Goal: Use online tool/utility: Utilize a website feature to perform a specific function

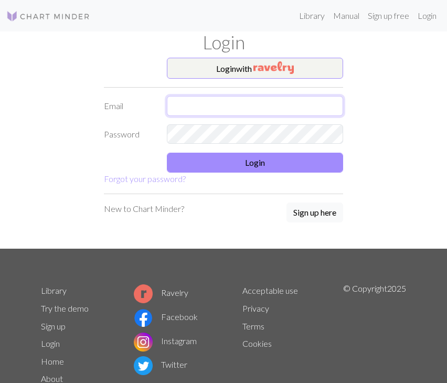
click at [228, 101] on input "text" at bounding box center [255, 106] width 176 height 20
type input "[EMAIL_ADDRESS][DOMAIN_NAME]"
drag, startPoint x: 263, startPoint y: 112, endPoint x: 109, endPoint y: 109, distance: 153.9
click at [109, 109] on div "Email [EMAIL_ADDRESS][DOMAIN_NAME]" at bounding box center [224, 106] width 252 height 20
click at [180, 112] on input "text" at bounding box center [255, 106] width 176 height 20
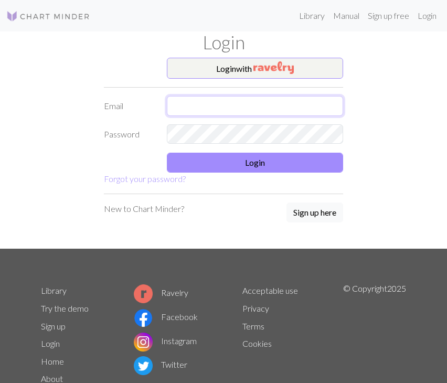
type input "[EMAIL_ADDRESS][DOMAIN_NAME]"
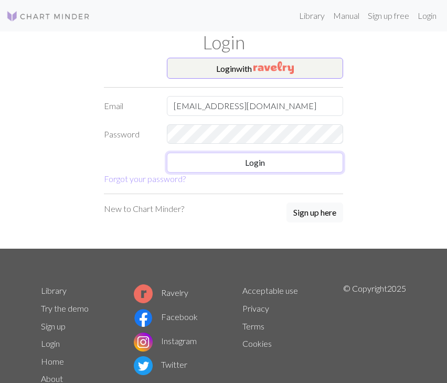
click at [167, 153] on button "Login" at bounding box center [255, 163] width 176 height 20
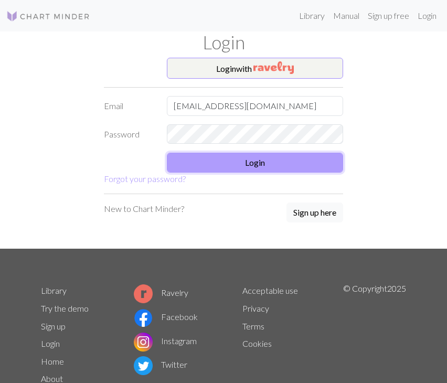
click at [261, 169] on button "Login" at bounding box center [255, 163] width 176 height 20
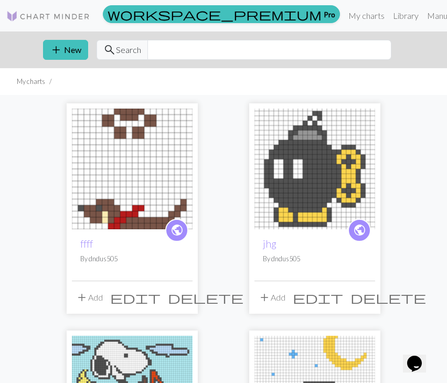
click at [114, 181] on img at bounding box center [132, 169] width 121 height 121
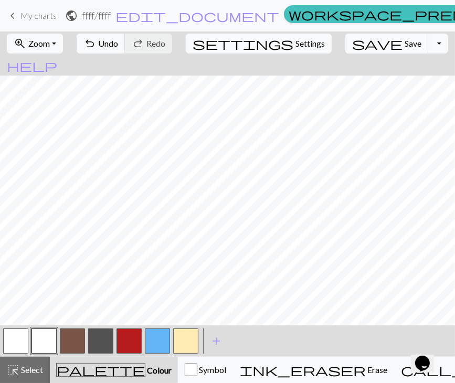
click at [71, 337] on button "button" at bounding box center [72, 341] width 25 height 25
click at [118, 43] on span "Undo" at bounding box center [108, 43] width 20 height 10
click at [126, 38] on button "undo Undo Undo" at bounding box center [101, 44] width 49 height 20
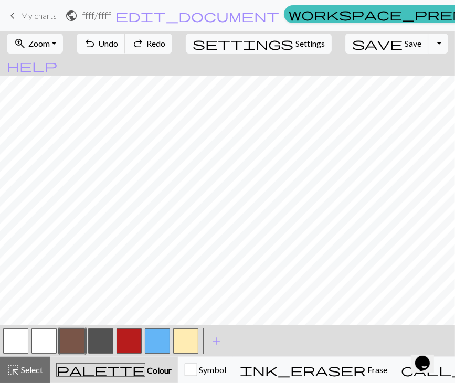
click at [126, 38] on button "undo Undo Undo" at bounding box center [101, 44] width 49 height 20
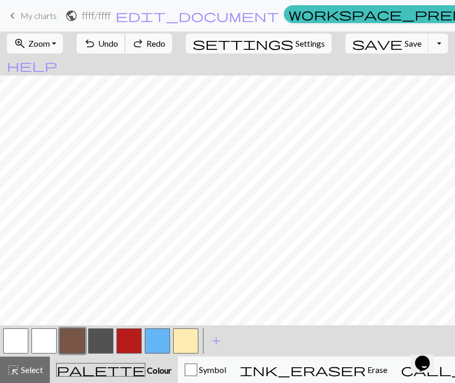
click at [126, 38] on button "undo Undo Undo" at bounding box center [101, 44] width 49 height 20
click at [42, 335] on button "button" at bounding box center [44, 341] width 25 height 25
click at [96, 45] on span "undo" at bounding box center [89, 43] width 13 height 15
drag, startPoint x: 13, startPoint y: 370, endPoint x: 39, endPoint y: 331, distance: 47.3
click at [16, 364] on span "highlight_alt" at bounding box center [13, 370] width 13 height 15
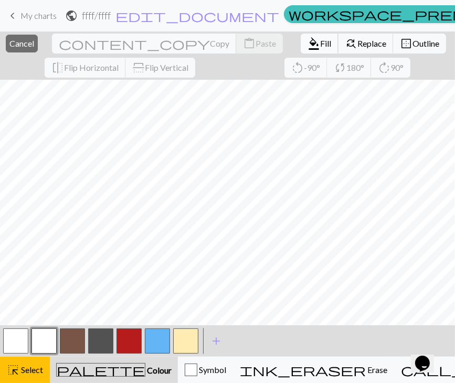
click at [301, 35] on button "format_color_fill Fill" at bounding box center [320, 44] width 38 height 20
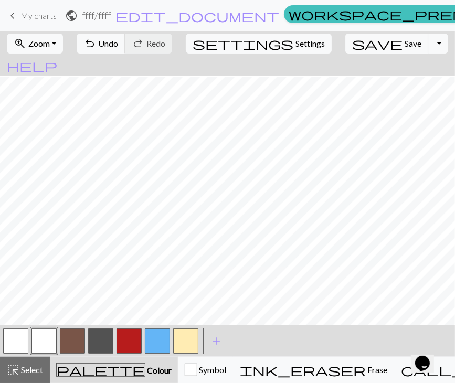
scroll to position [79, 0]
click at [70, 332] on button "button" at bounding box center [72, 341] width 25 height 25
click at [118, 43] on span "Undo" at bounding box center [108, 43] width 20 height 10
click at [126, 35] on button "undo Undo Undo" at bounding box center [101, 44] width 49 height 20
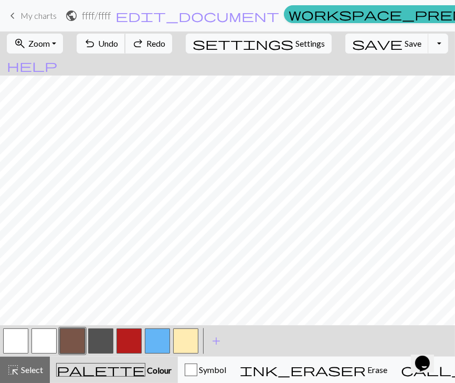
click at [118, 39] on span "Undo" at bounding box center [108, 43] width 20 height 10
click at [126, 53] on button "undo Undo Undo" at bounding box center [101, 44] width 49 height 20
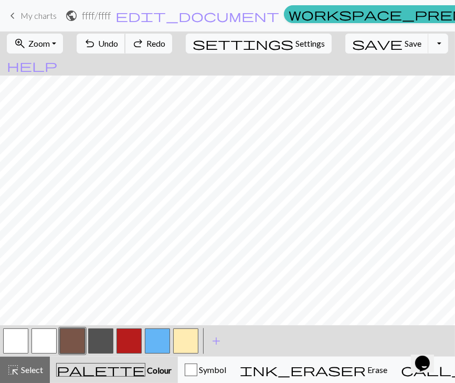
click at [126, 53] on button "undo Undo Undo" at bounding box center [101, 44] width 49 height 20
click at [126, 51] on button "undo Undo Undo" at bounding box center [101, 44] width 49 height 20
click at [118, 47] on span "Undo" at bounding box center [108, 43] width 20 height 10
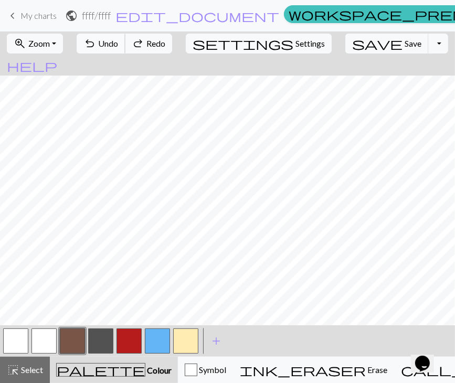
click at [118, 47] on span "Undo" at bounding box center [108, 43] width 20 height 10
click at [126, 49] on button "undo Undo Undo" at bounding box center [101, 44] width 49 height 20
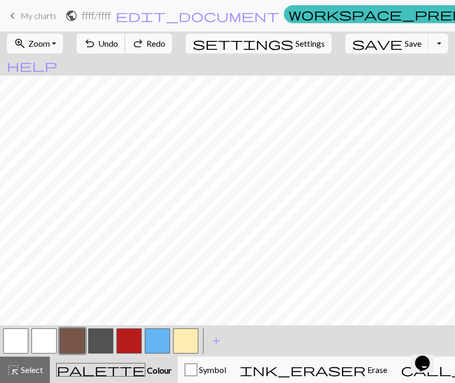
click at [126, 49] on button "undo Undo Undo" at bounding box center [101, 44] width 49 height 20
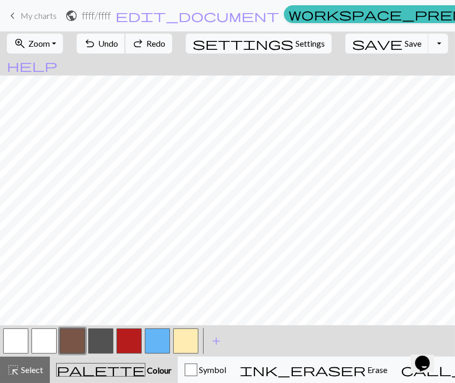
click at [126, 49] on button "undo Undo Undo" at bounding box center [101, 44] width 49 height 20
click at [140, 339] on button "button" at bounding box center [129, 341] width 25 height 25
click at [96, 46] on span "undo" at bounding box center [89, 43] width 13 height 15
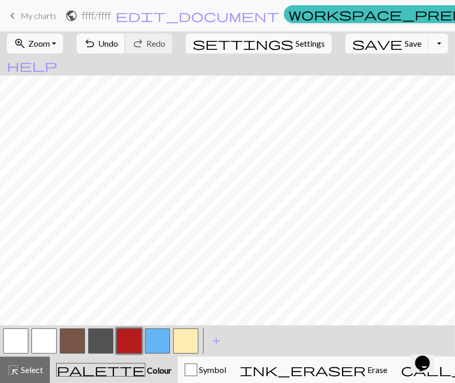
click at [126, 49] on button "undo Undo Undo" at bounding box center [101, 44] width 49 height 20
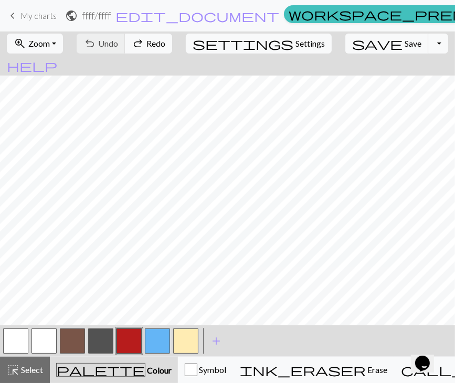
click at [137, 45] on div "undo Undo Undo redo Redo Redo" at bounding box center [125, 44] width 102 height 24
click at [137, 46] on div "undo Undo Undo redo Redo Redo" at bounding box center [125, 44] width 102 height 24
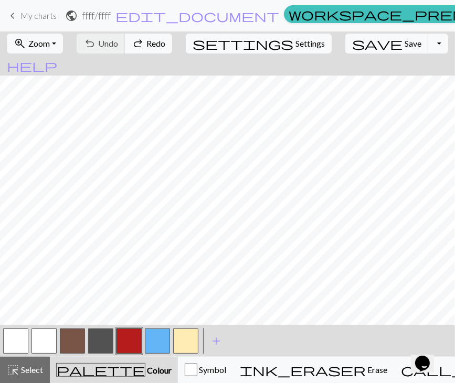
click at [137, 46] on div "undo Undo Undo redo Redo Redo" at bounding box center [125, 44] width 102 height 24
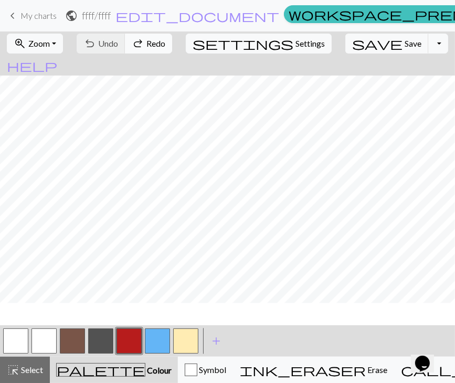
scroll to position [27, 0]
click at [96, 343] on button "button" at bounding box center [100, 341] width 25 height 25
click at [39, 342] on button "button" at bounding box center [44, 341] width 25 height 25
click at [34, 365] on span "Select" at bounding box center [31, 370] width 24 height 10
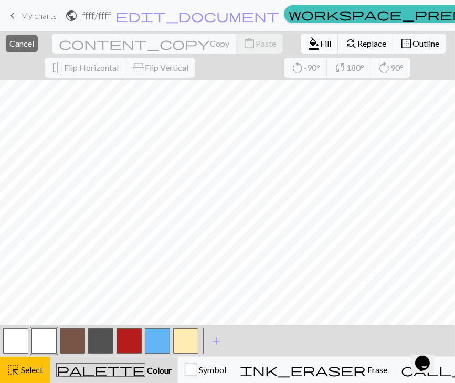
click at [301, 34] on button "format_color_fill Fill" at bounding box center [320, 44] width 38 height 20
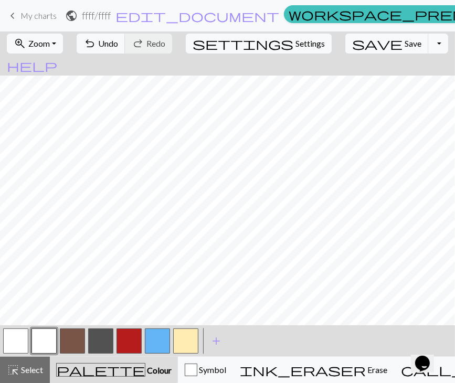
drag, startPoint x: 155, startPoint y: 341, endPoint x: 162, endPoint y: 344, distance: 7.5
click at [157, 341] on button "button" at bounding box center [157, 341] width 25 height 25
click at [74, 341] on button "button" at bounding box center [72, 341] width 25 height 25
click at [118, 44] on span "Undo" at bounding box center [108, 43] width 20 height 10
click at [118, 39] on span "Undo" at bounding box center [108, 43] width 20 height 10
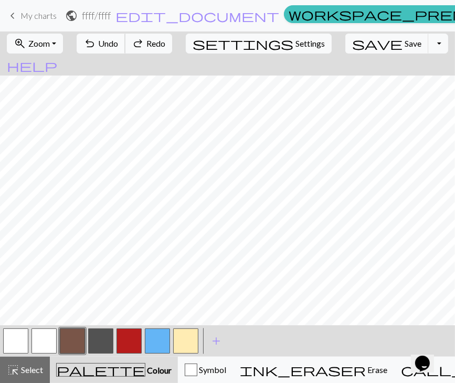
click at [118, 39] on span "Undo" at bounding box center [108, 43] width 20 height 10
click at [126, 37] on button "undo Undo Undo" at bounding box center [101, 44] width 49 height 20
click at [152, 338] on button "button" at bounding box center [157, 341] width 25 height 25
click at [118, 48] on span "Undo" at bounding box center [108, 43] width 20 height 10
click at [118, 46] on span "Undo" at bounding box center [108, 43] width 20 height 10
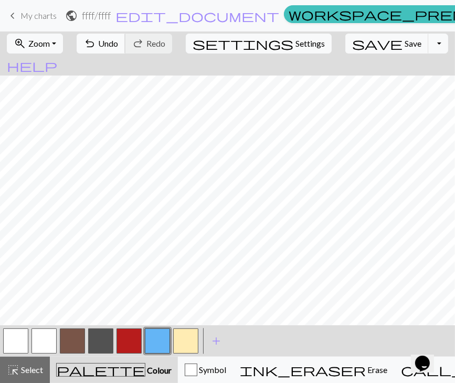
click at [126, 45] on button "undo Undo Undo" at bounding box center [101, 44] width 49 height 20
click at [118, 48] on span "Undo" at bounding box center [108, 43] width 20 height 10
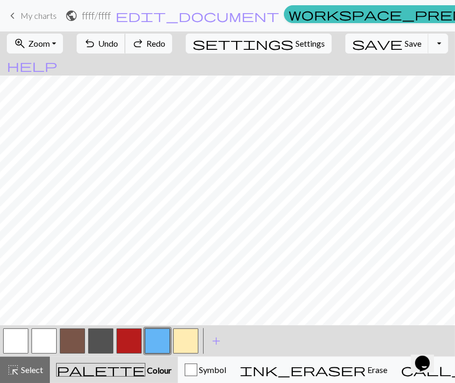
scroll to position [0, 0]
click at [105, 340] on button "button" at bounding box center [100, 341] width 25 height 25
click at [118, 40] on span "Undo" at bounding box center [108, 43] width 20 height 10
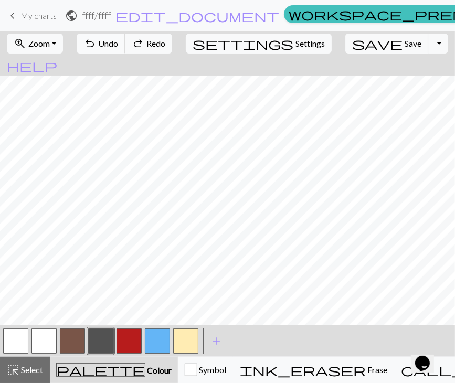
click at [118, 40] on span "Undo" at bounding box center [108, 43] width 20 height 10
click at [118, 41] on span "Undo" at bounding box center [108, 43] width 20 height 10
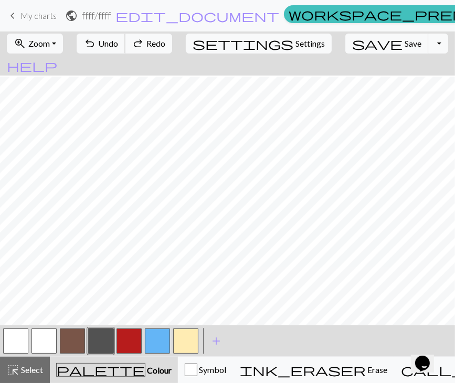
scroll to position [79, 0]
drag, startPoint x: 126, startPoint y: 341, endPoint x: 130, endPoint y: 335, distance: 7.3
click at [128, 341] on button "button" at bounding box center [129, 341] width 25 height 25
click at [118, 40] on span "Undo" at bounding box center [108, 43] width 20 height 10
click at [118, 47] on span "Undo" at bounding box center [108, 43] width 20 height 10
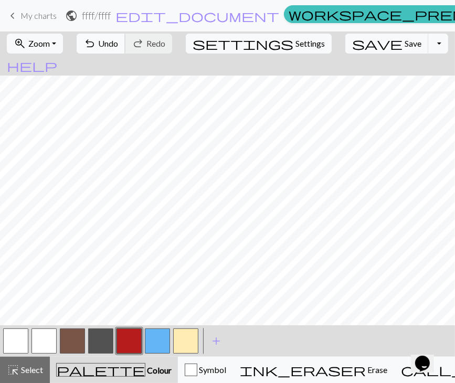
click at [118, 41] on span "Undo" at bounding box center [108, 43] width 20 height 10
click at [118, 40] on span "Undo" at bounding box center [108, 43] width 20 height 10
click at [164, 337] on button "button" at bounding box center [157, 341] width 25 height 25
click at [126, 41] on button "undo Undo Undo" at bounding box center [101, 44] width 49 height 20
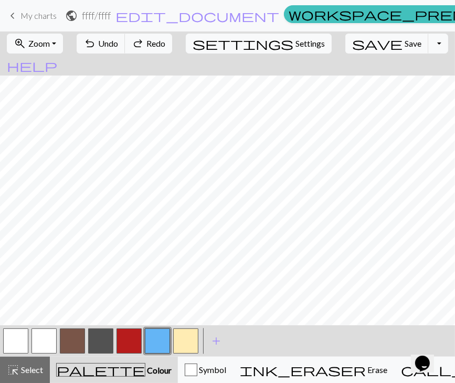
drag, startPoint x: 24, startPoint y: 340, endPoint x: 28, endPoint y: 336, distance: 5.9
click at [24, 340] on button "button" at bounding box center [15, 341] width 25 height 25
click at [103, 337] on button "button" at bounding box center [100, 341] width 25 height 25
click at [118, 45] on span "Undo" at bounding box center [108, 43] width 20 height 10
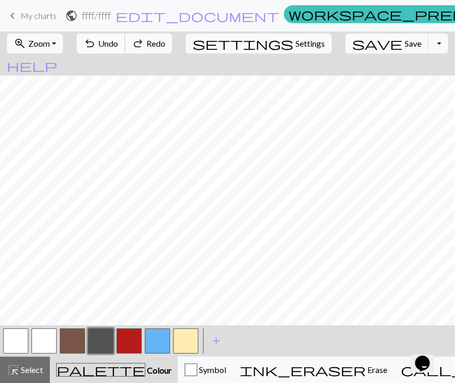
click at [126, 45] on button "undo Undo Undo" at bounding box center [101, 44] width 49 height 20
click at [118, 43] on span "Undo" at bounding box center [108, 43] width 20 height 10
click at [118, 41] on span "Undo" at bounding box center [108, 43] width 20 height 10
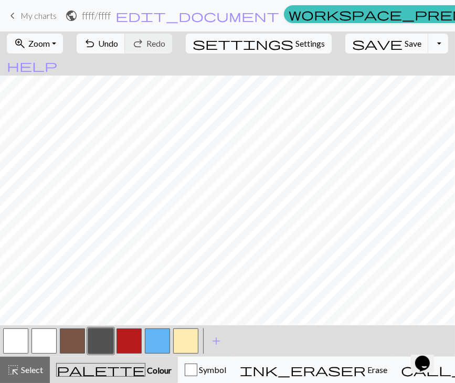
click at [134, 337] on button "button" at bounding box center [129, 341] width 25 height 25
click at [30, 366] on span "Select" at bounding box center [31, 370] width 24 height 10
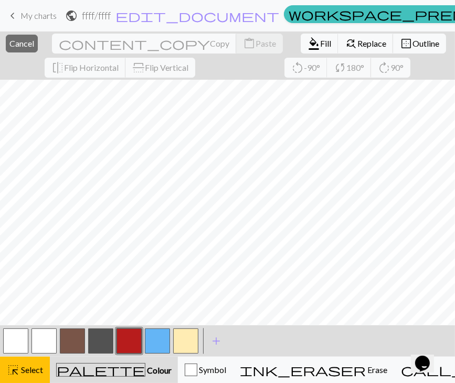
click at [50, 332] on button "button" at bounding box center [44, 341] width 25 height 25
click at [320, 38] on span "Fill" at bounding box center [325, 43] width 11 height 10
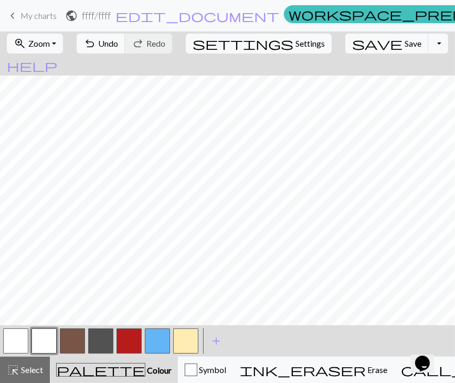
click at [129, 340] on button "button" at bounding box center [129, 341] width 25 height 25
click at [118, 44] on span "Undo" at bounding box center [108, 43] width 20 height 10
click at [64, 338] on button "button" at bounding box center [72, 341] width 25 height 25
click at [118, 41] on span "Undo" at bounding box center [108, 43] width 20 height 10
click at [118, 47] on span "Undo" at bounding box center [108, 43] width 20 height 10
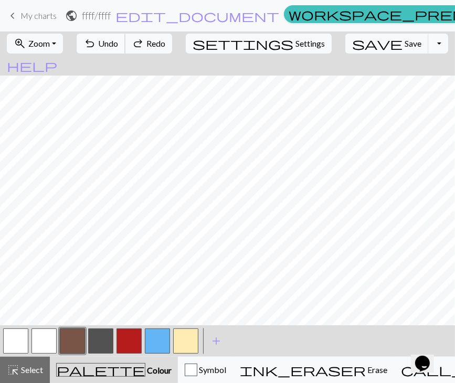
click at [118, 39] on span "Undo" at bounding box center [108, 43] width 20 height 10
click at [126, 36] on button "undo Undo Undo" at bounding box center [101, 44] width 49 height 20
click at [130, 337] on button "button" at bounding box center [129, 341] width 25 height 25
click at [13, 347] on button "button" at bounding box center [15, 341] width 25 height 25
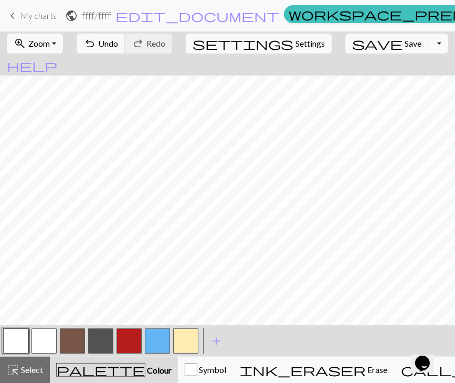
click at [79, 338] on button "button" at bounding box center [72, 341] width 25 height 25
click at [221, 339] on span "add" at bounding box center [216, 341] width 13 height 15
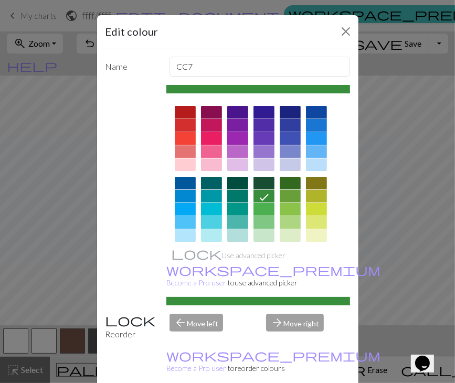
scroll to position [151, 0]
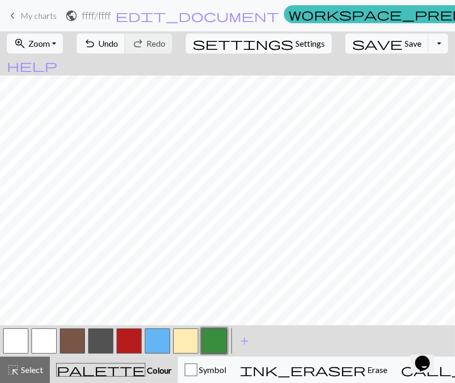
click at [184, 338] on button "button" at bounding box center [185, 341] width 25 height 25
click at [126, 37] on button "undo Undo Undo" at bounding box center [101, 44] width 49 height 20
click at [82, 342] on button "button" at bounding box center [72, 341] width 25 height 25
click at [45, 339] on button "button" at bounding box center [44, 341] width 25 height 25
click at [177, 343] on button "button" at bounding box center [185, 341] width 25 height 25
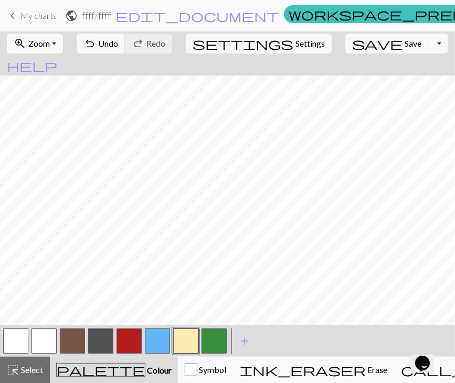
click at [140, 341] on button "button" at bounding box center [129, 341] width 25 height 25
click at [96, 40] on span "undo" at bounding box center [89, 43] width 13 height 15
click at [118, 43] on span "Undo" at bounding box center [108, 43] width 20 height 10
click at [160, 344] on button "button" at bounding box center [157, 341] width 25 height 25
click at [96, 44] on span "undo" at bounding box center [89, 43] width 13 height 15
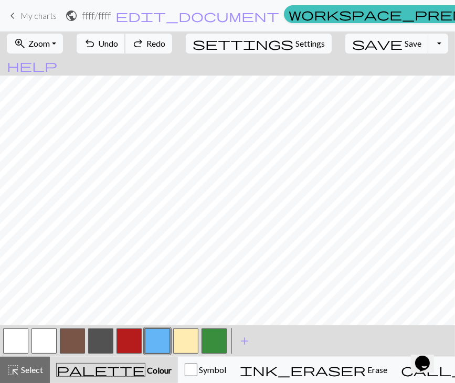
click at [96, 44] on span "undo" at bounding box center [89, 43] width 13 height 15
click at [96, 51] on span "undo" at bounding box center [89, 43] width 13 height 15
click at [114, 41] on button "undo Undo Undo" at bounding box center [101, 44] width 49 height 20
click at [96, 41] on span "undo" at bounding box center [89, 43] width 13 height 15
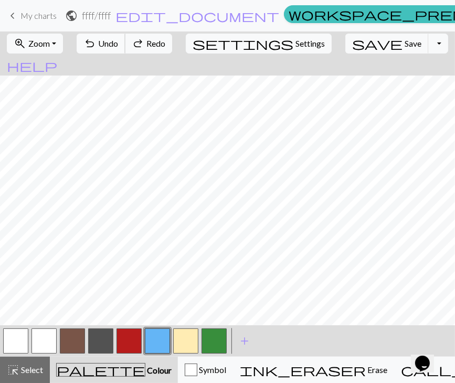
click at [96, 41] on span "undo" at bounding box center [89, 43] width 13 height 15
click at [96, 46] on span "undo" at bounding box center [89, 43] width 13 height 15
click at [118, 40] on span "Undo" at bounding box center [108, 43] width 20 height 10
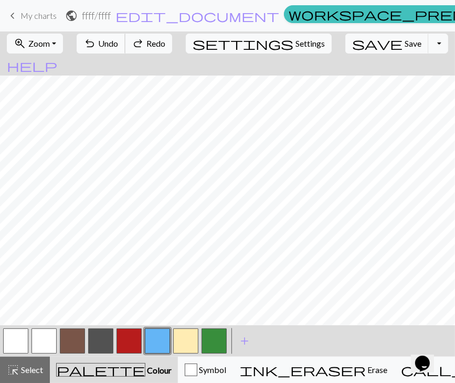
click at [118, 40] on span "Undo" at bounding box center [108, 43] width 20 height 10
click at [126, 51] on button "undo Undo Undo" at bounding box center [101, 44] width 49 height 20
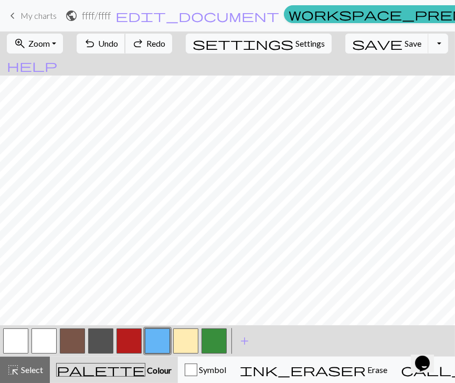
click at [126, 51] on button "undo Undo Undo" at bounding box center [101, 44] width 49 height 20
click at [144, 40] on span "redo" at bounding box center [138, 43] width 13 height 15
click at [218, 331] on button "button" at bounding box center [214, 341] width 25 height 25
click at [96, 38] on span "undo" at bounding box center [89, 43] width 13 height 15
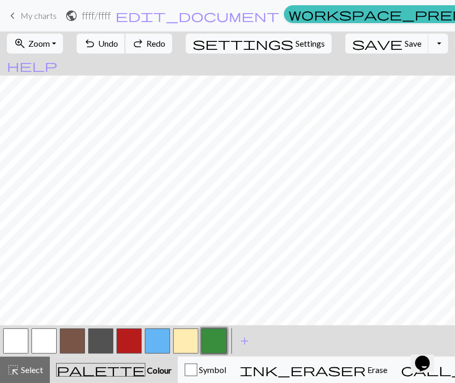
click at [96, 38] on span "undo" at bounding box center [89, 43] width 13 height 15
click at [154, 331] on button "button" at bounding box center [157, 341] width 25 height 25
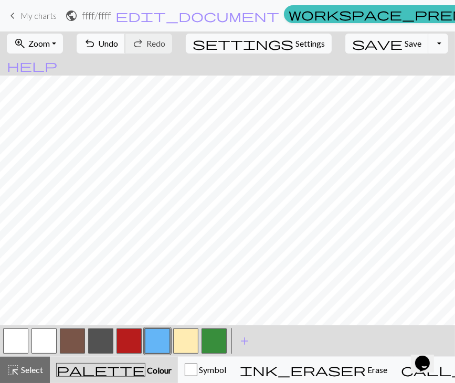
click at [96, 43] on span "undo" at bounding box center [89, 43] width 13 height 15
click at [96, 48] on span "undo" at bounding box center [89, 43] width 13 height 15
click at [118, 38] on span "Undo" at bounding box center [108, 43] width 20 height 10
click at [195, 344] on button "button" at bounding box center [185, 341] width 25 height 25
click at [118, 42] on span "Undo" at bounding box center [108, 43] width 20 height 10
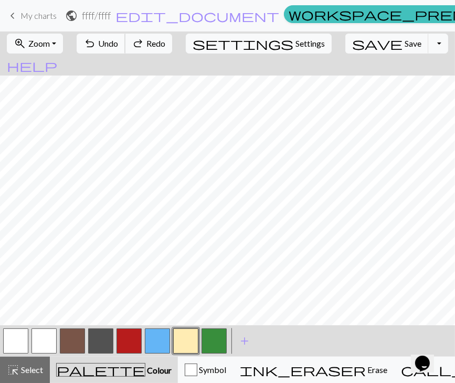
click at [118, 42] on span "Undo" at bounding box center [108, 43] width 20 height 10
click at [127, 335] on button "button" at bounding box center [129, 341] width 25 height 25
click at [46, 328] on div at bounding box center [44, 341] width 28 height 28
click at [25, 351] on button "button" at bounding box center [15, 341] width 25 height 25
click at [46, 342] on button "button" at bounding box center [44, 341] width 25 height 25
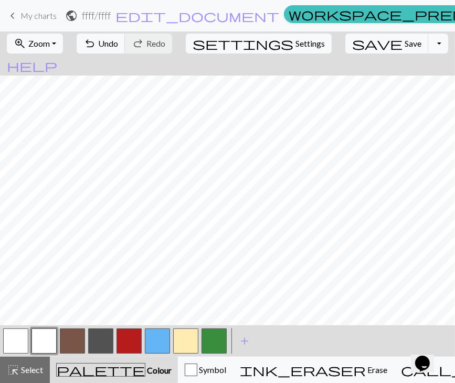
click at [74, 341] on button "button" at bounding box center [72, 341] width 25 height 25
click at [44, 336] on button "button" at bounding box center [44, 341] width 25 height 25
click at [71, 342] on button "button" at bounding box center [72, 341] width 25 height 25
click at [175, 336] on button "button" at bounding box center [185, 341] width 25 height 25
click at [71, 341] on button "button" at bounding box center [72, 341] width 25 height 25
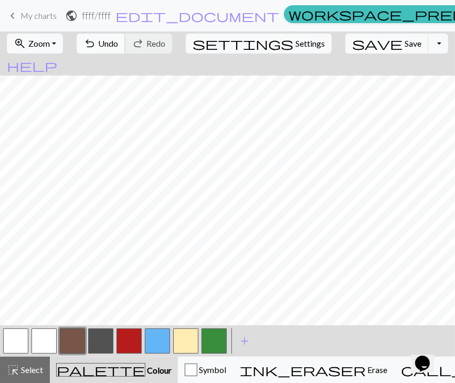
click at [118, 48] on span "Undo" at bounding box center [108, 43] width 20 height 10
drag, startPoint x: 44, startPoint y: 341, endPoint x: 76, endPoint y: 318, distance: 39.8
click at [44, 341] on button "button" at bounding box center [44, 341] width 25 height 25
click at [189, 338] on button "button" at bounding box center [185, 341] width 25 height 25
drag, startPoint x: 72, startPoint y: 338, endPoint x: 82, endPoint y: 327, distance: 14.5
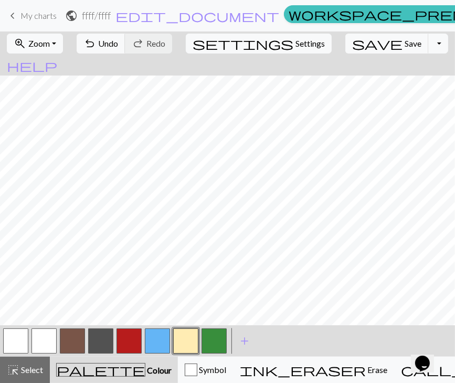
click at [72, 337] on button "button" at bounding box center [72, 341] width 25 height 25
click at [130, 344] on button "button" at bounding box center [129, 341] width 25 height 25
click at [161, 335] on button "button" at bounding box center [157, 341] width 25 height 25
click at [179, 336] on button "button" at bounding box center [185, 341] width 25 height 25
click at [162, 337] on button "button" at bounding box center [157, 341] width 25 height 25
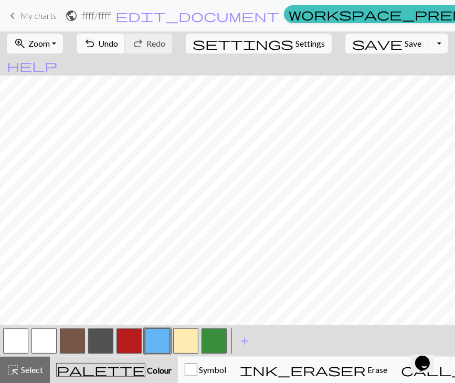
click at [126, 51] on button "undo Undo Undo" at bounding box center [101, 44] width 49 height 20
click at [118, 43] on span "Undo" at bounding box center [108, 43] width 20 height 10
click at [406, 42] on button "Toggle Dropdown" at bounding box center [439, 44] width 20 height 20
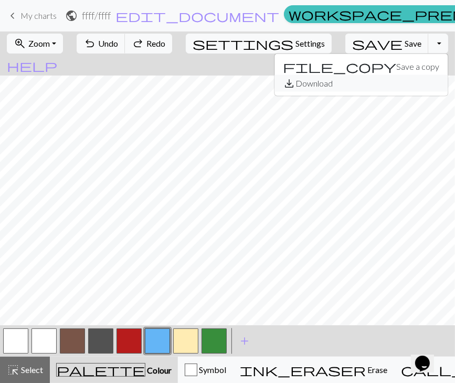
click at [381, 85] on button "save_alt Download" at bounding box center [361, 83] width 173 height 17
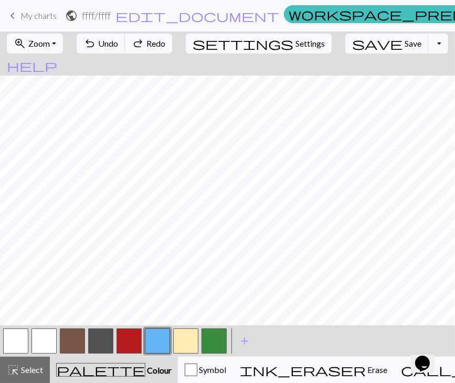
click at [69, 339] on button "button" at bounding box center [72, 341] width 25 height 25
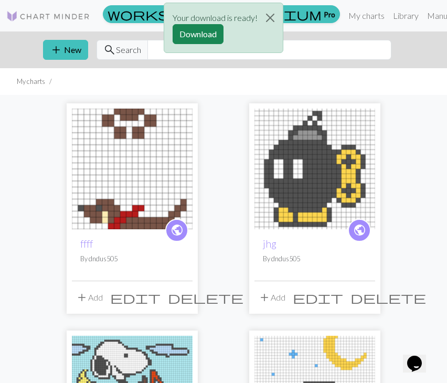
click at [165, 203] on img at bounding box center [132, 169] width 121 height 121
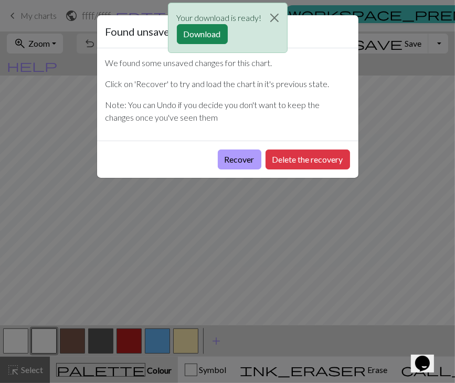
click at [229, 154] on button "Recover" at bounding box center [240, 160] width 44 height 20
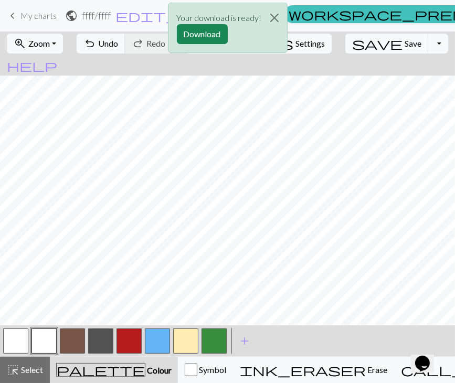
click at [155, 341] on button "button" at bounding box center [157, 341] width 25 height 25
click at [131, 343] on button "button" at bounding box center [129, 341] width 25 height 25
click at [71, 336] on button "button" at bounding box center [72, 341] width 25 height 25
click at [272, 18] on button "Close" at bounding box center [274, 17] width 25 height 29
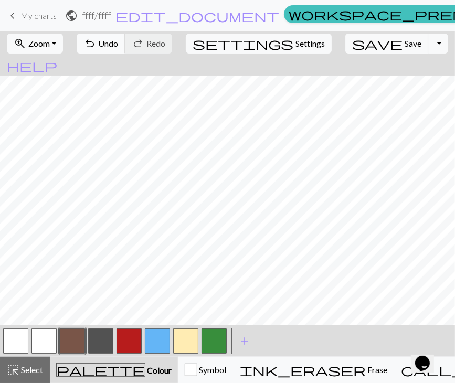
click at [118, 45] on span "Undo" at bounding box center [108, 43] width 20 height 10
click at [118, 46] on span "Undo" at bounding box center [108, 43] width 20 height 10
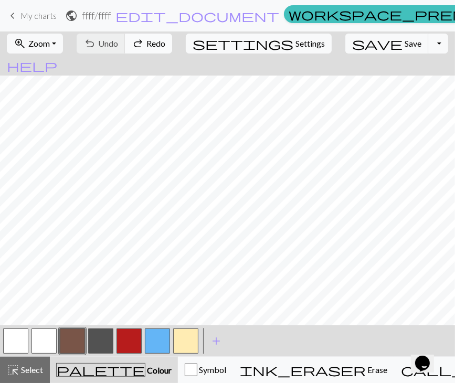
click at [165, 43] on span "Redo" at bounding box center [156, 43] width 19 height 10
click at [216, 342] on button "button" at bounding box center [214, 341] width 25 height 25
click at [69, 343] on button "button" at bounding box center [72, 341] width 25 height 25
click at [42, 339] on button "button" at bounding box center [44, 341] width 25 height 25
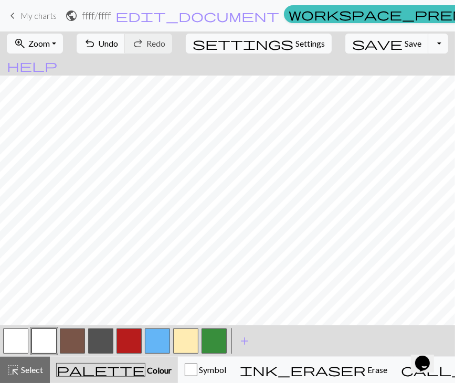
drag, startPoint x: 78, startPoint y: 340, endPoint x: 78, endPoint y: 334, distance: 5.8
click at [78, 340] on button "button" at bounding box center [72, 341] width 25 height 25
click at [123, 32] on div "undo Undo Undo redo Redo Redo" at bounding box center [125, 44] width 102 height 24
click at [96, 47] on span "undo" at bounding box center [89, 43] width 13 height 15
click at [159, 339] on button "button" at bounding box center [157, 341] width 25 height 25
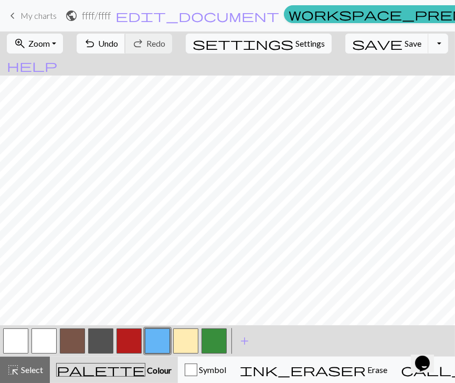
click at [118, 40] on span "Undo" at bounding box center [108, 43] width 20 height 10
click at [154, 346] on button "button" at bounding box center [157, 341] width 25 height 25
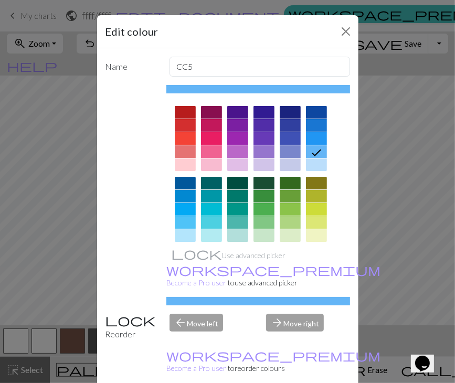
scroll to position [105, 0]
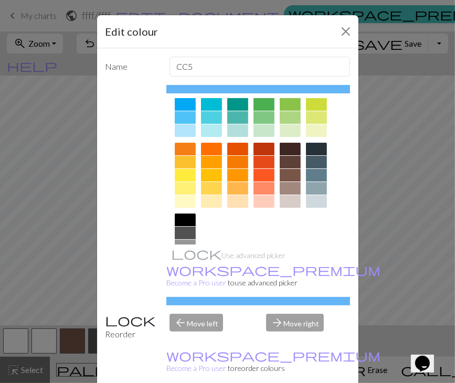
click at [215, 127] on div at bounding box center [211, 130] width 21 height 13
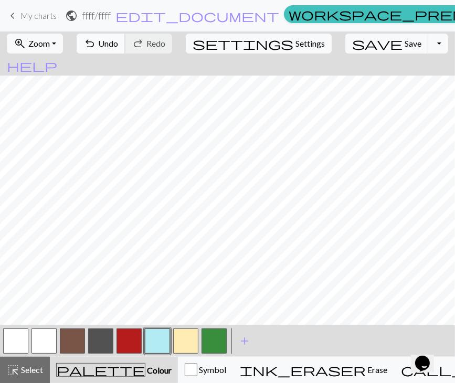
click at [118, 47] on span "Undo" at bounding box center [108, 43] width 20 height 10
click at [96, 36] on span "undo" at bounding box center [89, 43] width 13 height 15
click at [26, 338] on button "button" at bounding box center [15, 341] width 25 height 25
click at [161, 339] on button "button" at bounding box center [157, 341] width 25 height 25
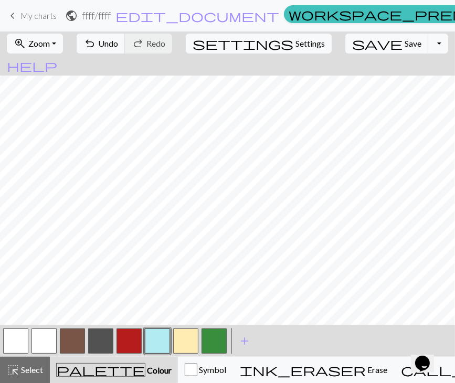
scroll to position [0, 0]
click at [19, 337] on button "button" at bounding box center [15, 341] width 25 height 25
click at [162, 344] on button "button" at bounding box center [157, 341] width 25 height 25
click at [126, 37] on button "undo Undo Undo" at bounding box center [101, 44] width 49 height 20
click at [126, 41] on button "undo Undo Undo" at bounding box center [101, 44] width 49 height 20
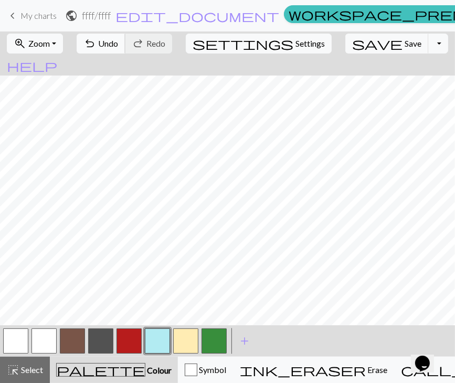
click at [126, 36] on button "undo Undo Undo" at bounding box center [101, 44] width 49 height 20
click at [118, 40] on span "Undo" at bounding box center [108, 43] width 20 height 10
click at [96, 49] on span "undo" at bounding box center [89, 43] width 13 height 15
click at [96, 44] on span "undo" at bounding box center [89, 43] width 13 height 15
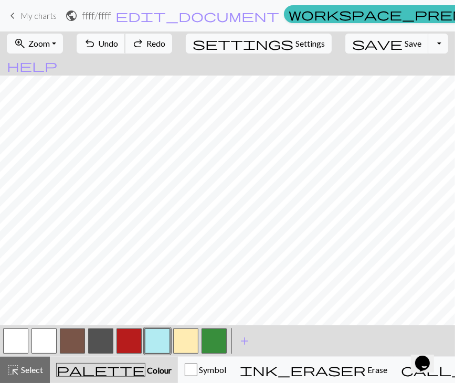
click at [96, 44] on span "undo" at bounding box center [89, 43] width 13 height 15
click at [118, 44] on span "Undo" at bounding box center [108, 43] width 20 height 10
click at [406, 53] on button "Toggle Dropdown" at bounding box center [439, 44] width 20 height 20
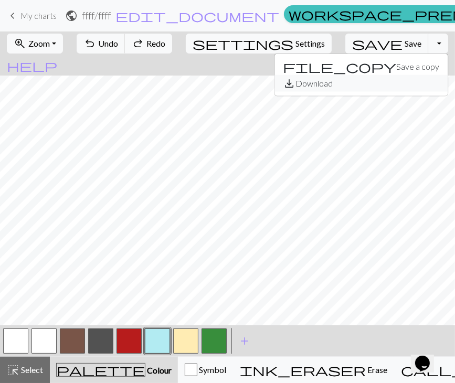
click at [360, 87] on button "save_alt Download" at bounding box center [361, 83] width 173 height 17
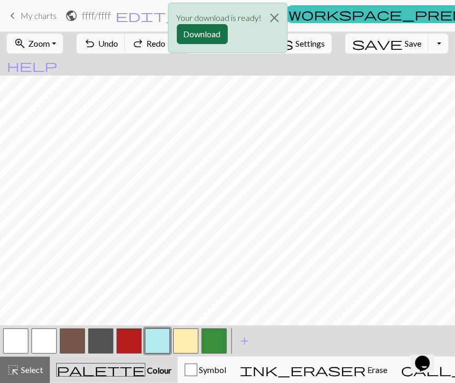
click at [212, 43] on button "Download" at bounding box center [202, 34] width 51 height 20
